Goal: Information Seeking & Learning: Learn about a topic

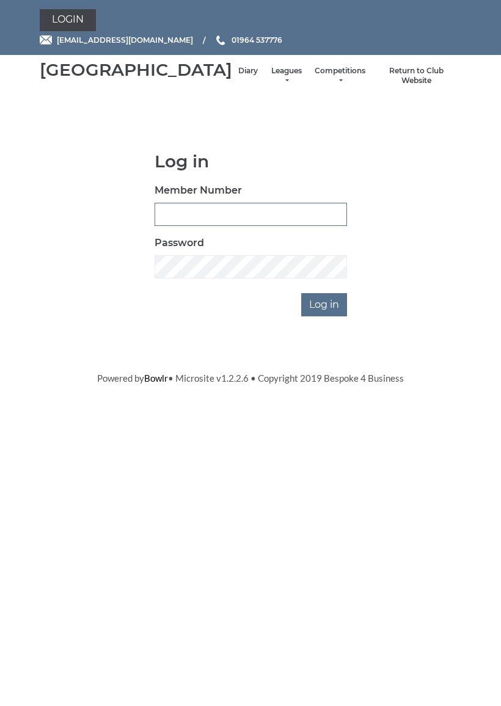
type input "0927"
click at [325, 316] on input "Log in" at bounding box center [324, 304] width 46 height 23
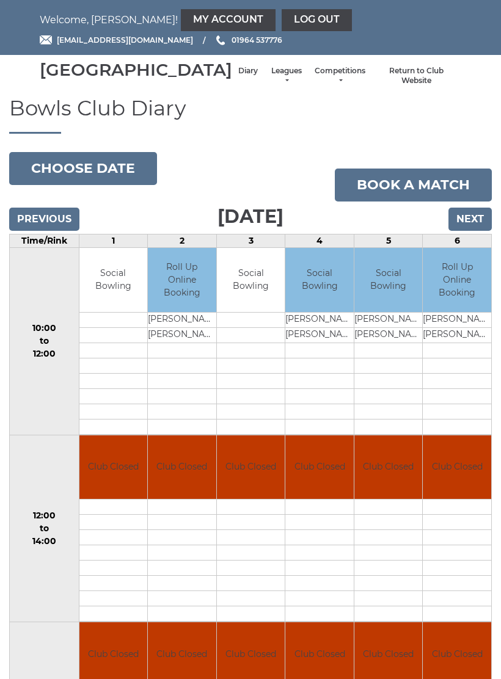
click at [181, 16] on link "My Account" at bounding box center [228, 20] width 95 height 22
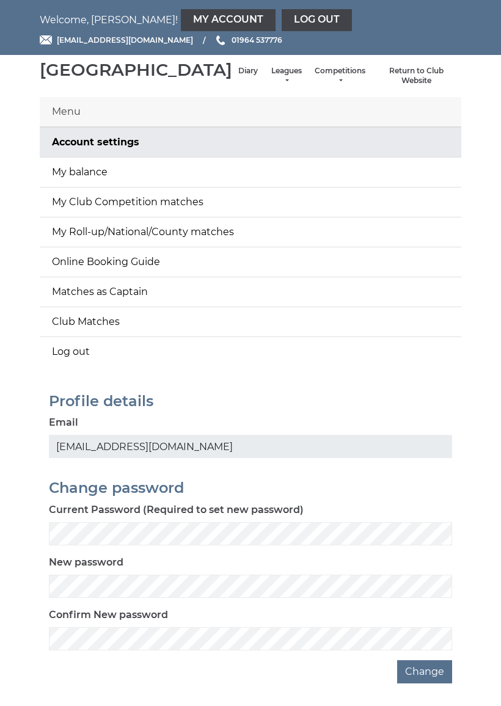
click at [231, 183] on link "My balance" at bounding box center [250, 172] width 421 height 29
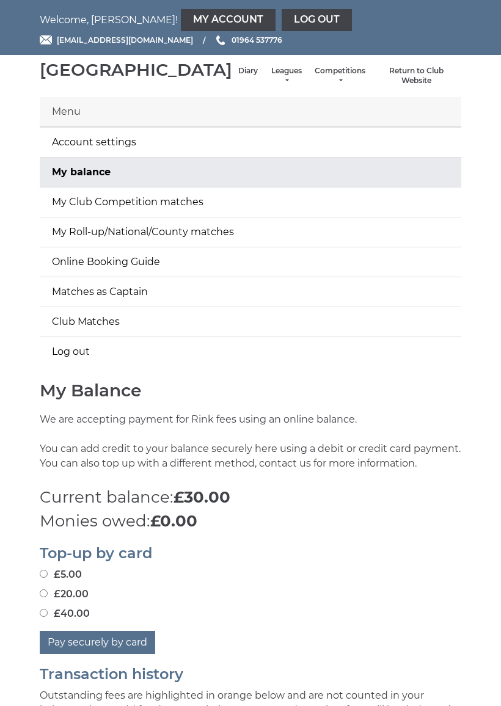
click at [264, 79] on li "Leagues Club leagues - Winter 2025-6 Club leagues - Summer 2025 Club leagues - …" at bounding box center [286, 76] width 45 height 32
click at [270, 86] on link "Leagues" at bounding box center [286, 76] width 32 height 20
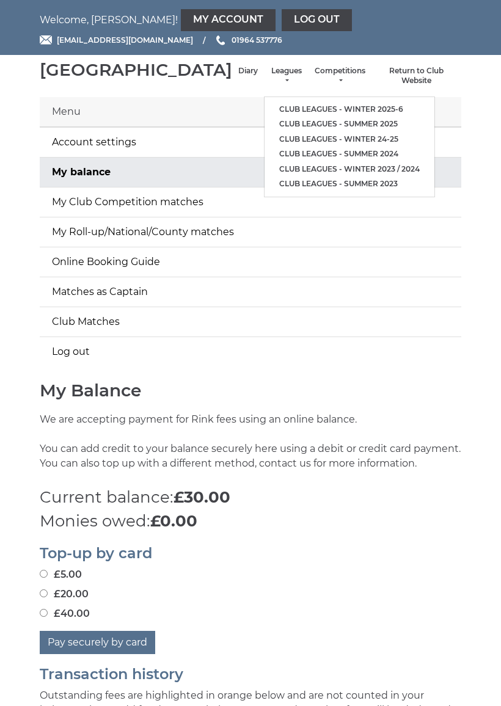
click at [278, 109] on link "Club leagues - Winter 2025-6" at bounding box center [349, 109] width 170 height 15
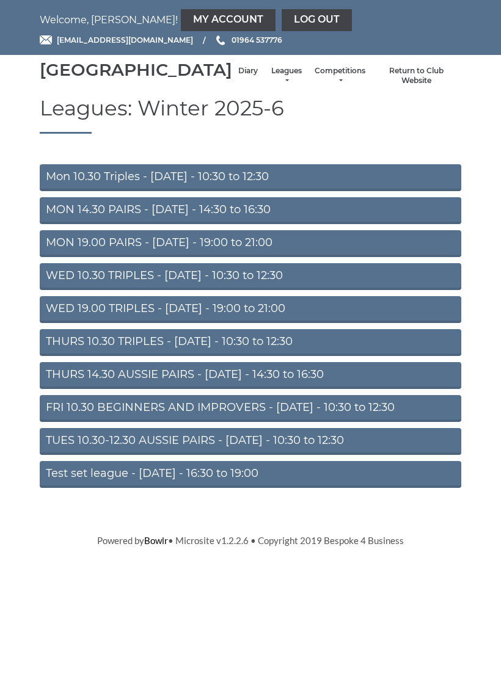
click at [221, 187] on link "Mon 10.30 Triples - [DATE] - 10:30 to 12:30" at bounding box center [250, 177] width 421 height 27
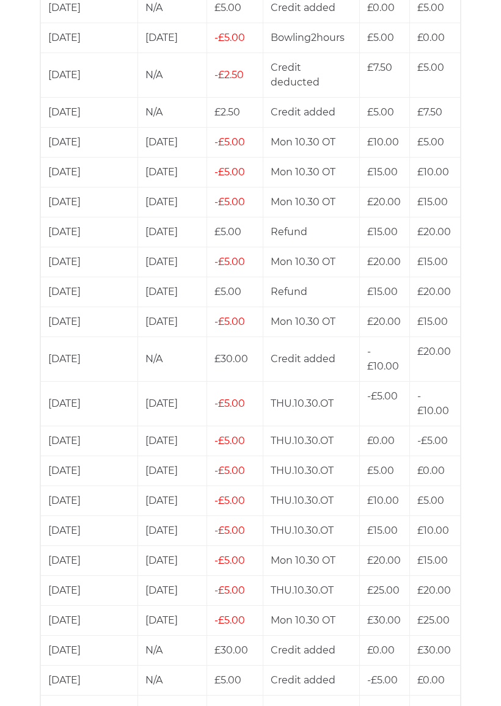
scroll to position [1946, 0]
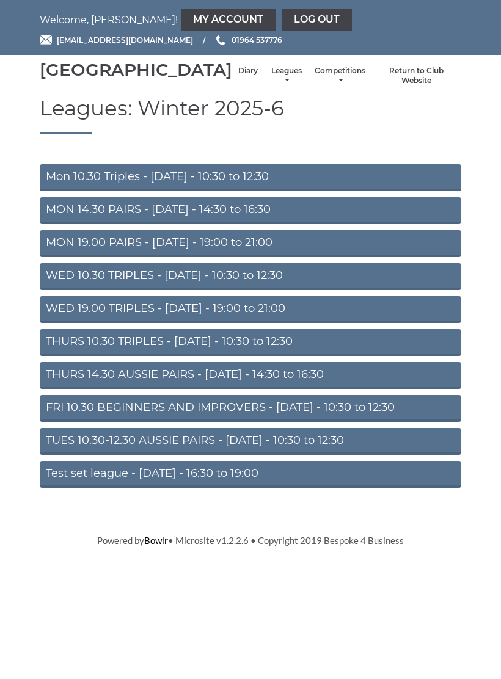
click at [278, 356] on link "THURS 10.30 TRIPLES - Thursday - 10:30 to 12:30" at bounding box center [250, 342] width 421 height 27
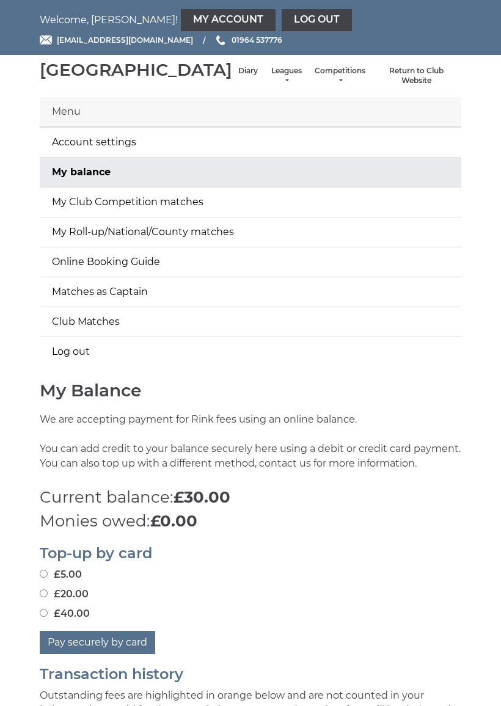
click at [422, 79] on li "Return to Club Website" at bounding box center [416, 76] width 90 height 32
click at [401, 84] on link "Return to Club Website" at bounding box center [416, 76] width 78 height 20
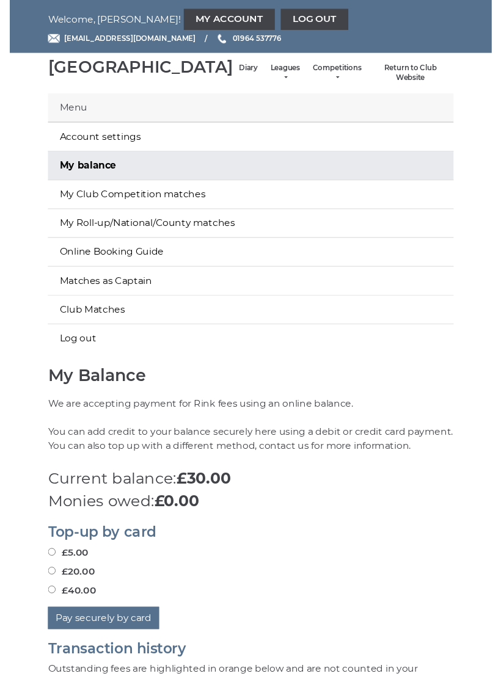
scroll to position [27, 0]
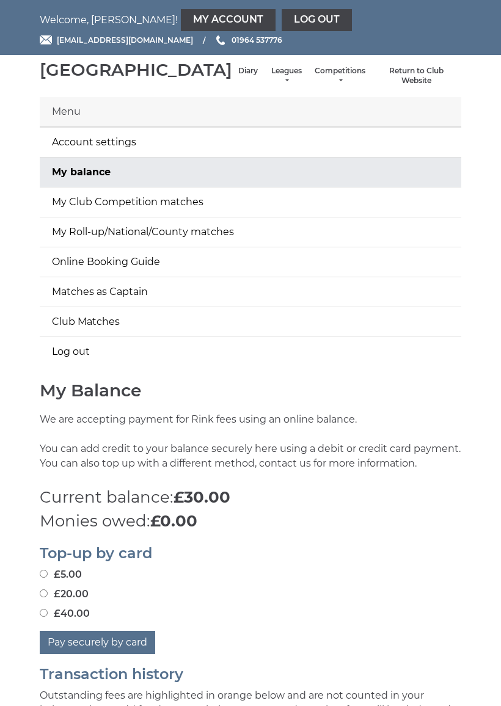
scroll to position [13, 0]
